Goal: Transaction & Acquisition: Purchase product/service

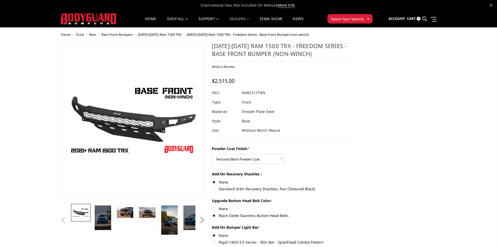
select select "3141"
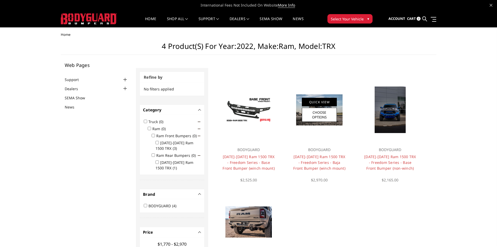
click at [331, 102] on link "Quick View" at bounding box center [319, 102] width 35 height 9
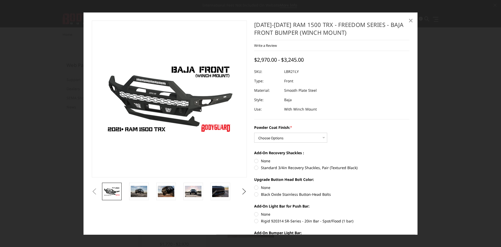
click at [411, 20] on span "×" at bounding box center [410, 20] width 5 height 11
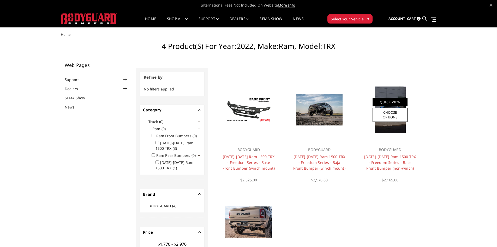
click at [398, 103] on link "Quick View" at bounding box center [390, 102] width 35 height 9
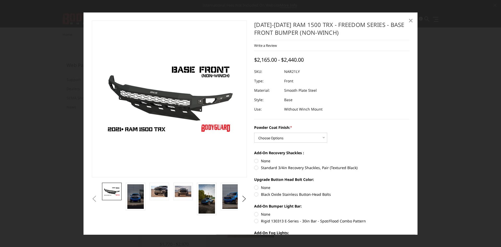
click at [411, 21] on span "×" at bounding box center [410, 20] width 5 height 11
